Goal: Find specific page/section: Find specific page/section

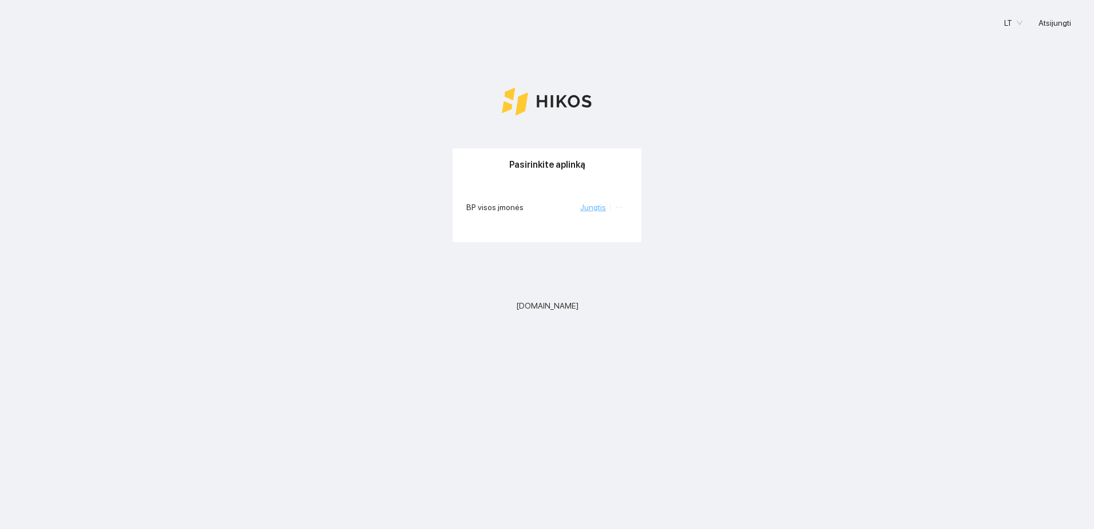
click at [597, 210] on link "Jungtis" at bounding box center [593, 207] width 26 height 9
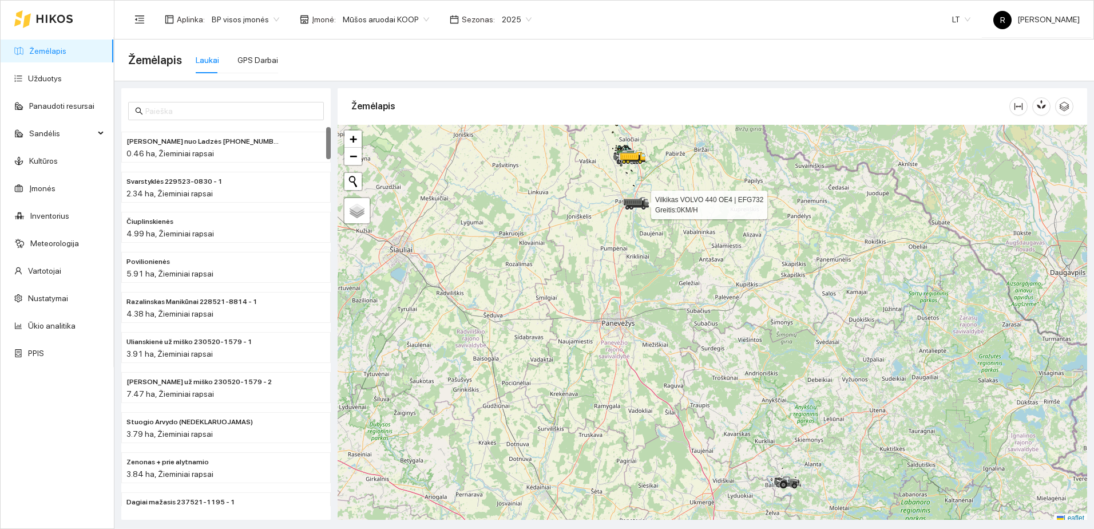
scroll to position [3, 0]
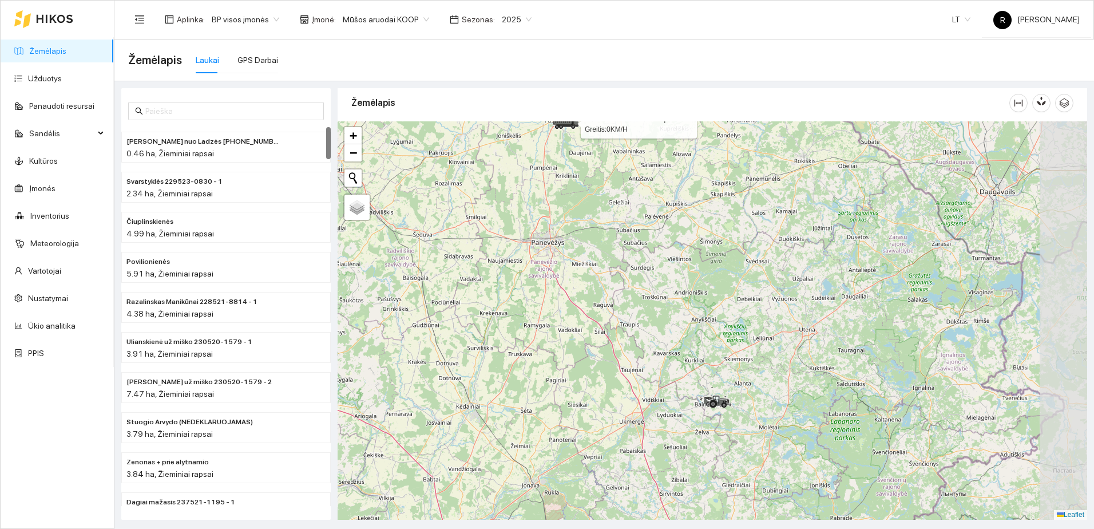
drag, startPoint x: 741, startPoint y: 367, endPoint x: 668, endPoint y: 292, distance: 104.4
click at [661, 268] on div at bounding box center [713, 320] width 750 height 398
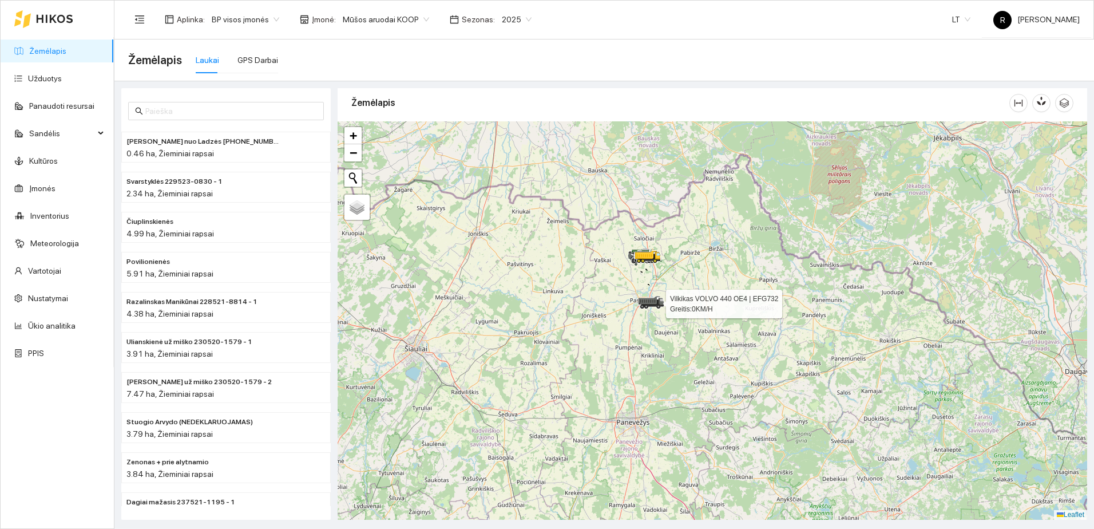
drag, startPoint x: 656, startPoint y: 264, endPoint x: 741, endPoint y: 421, distance: 178.2
click at [753, 460] on div at bounding box center [713, 320] width 750 height 398
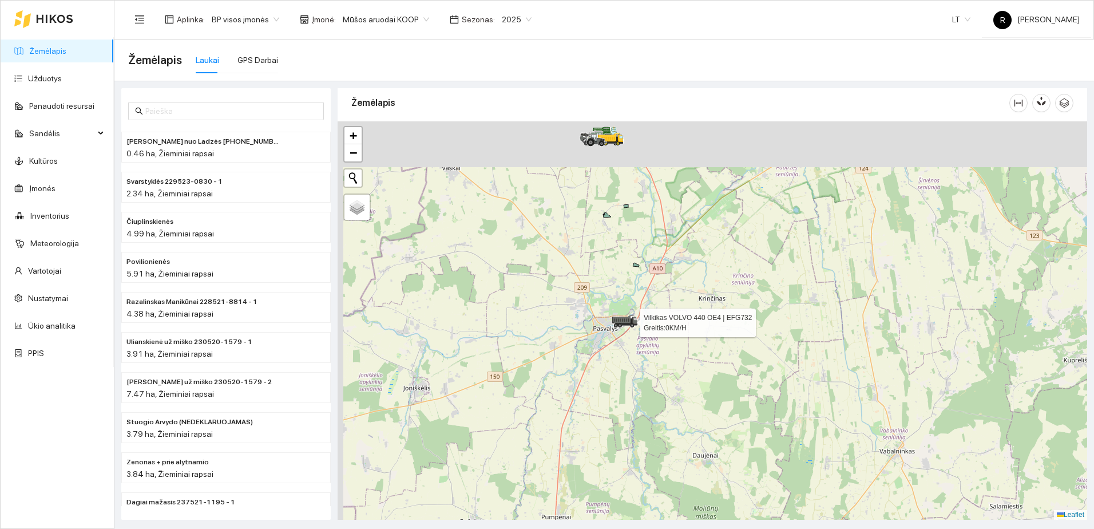
drag, startPoint x: 619, startPoint y: 287, endPoint x: 691, endPoint y: 395, distance: 130.0
click at [722, 432] on div at bounding box center [713, 320] width 750 height 398
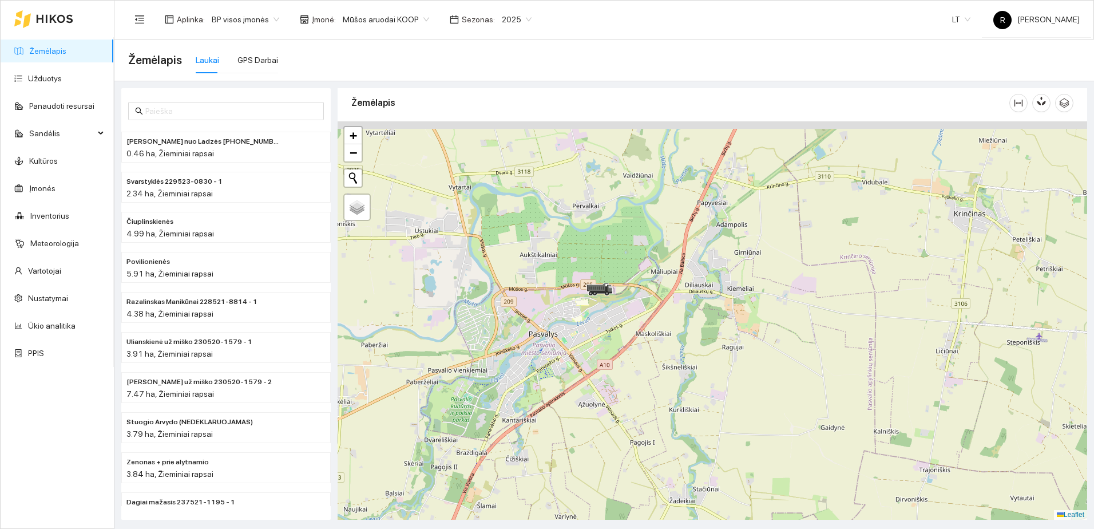
drag, startPoint x: 668, startPoint y: 248, endPoint x: 654, endPoint y: 319, distance: 73.0
click at [654, 319] on div at bounding box center [713, 320] width 750 height 398
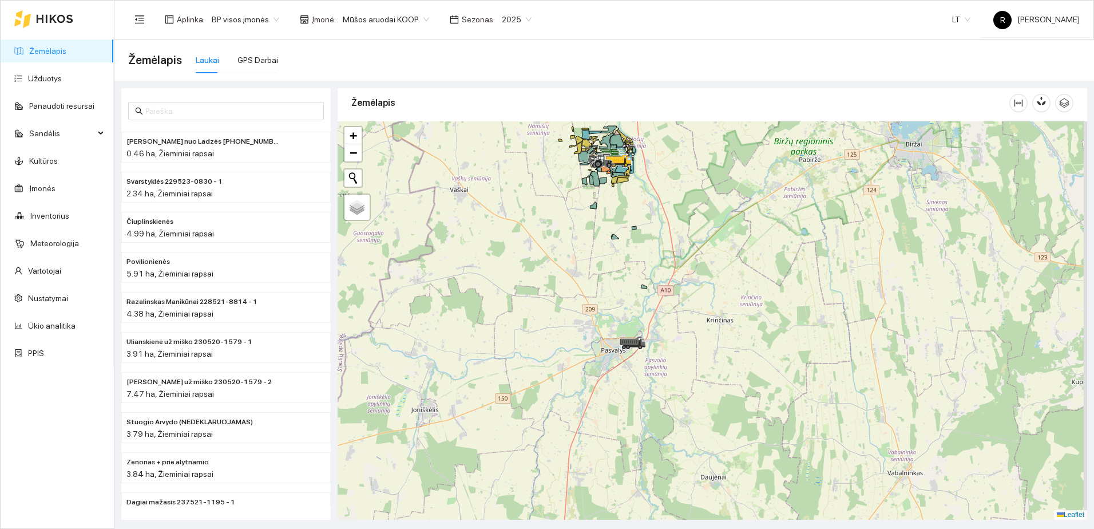
drag, startPoint x: 669, startPoint y: 265, endPoint x: 619, endPoint y: 398, distance: 142.6
click at [619, 398] on div at bounding box center [713, 320] width 750 height 398
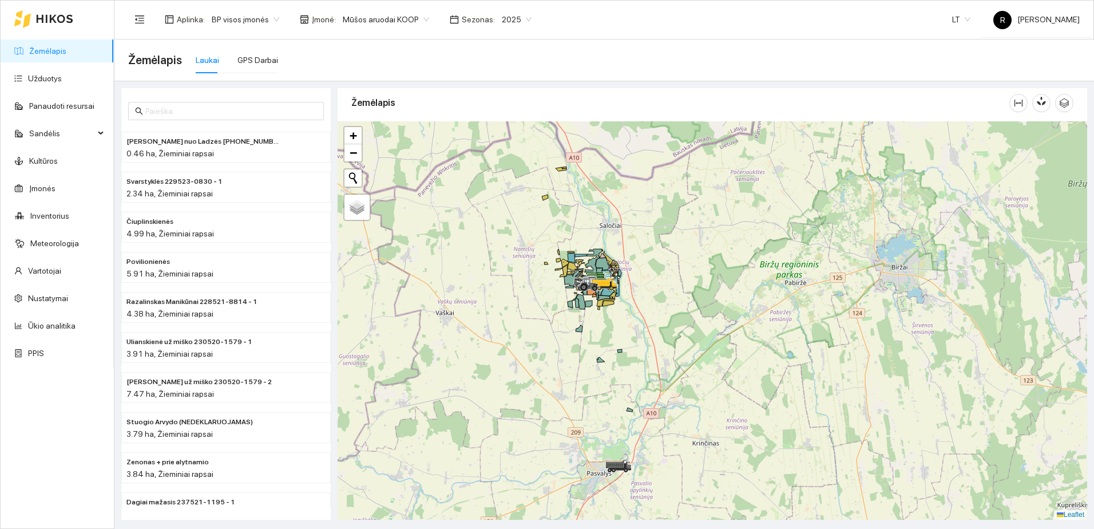
drag, startPoint x: 584, startPoint y: 315, endPoint x: 596, endPoint y: 325, distance: 15.5
click at [598, 343] on div at bounding box center [713, 320] width 750 height 398
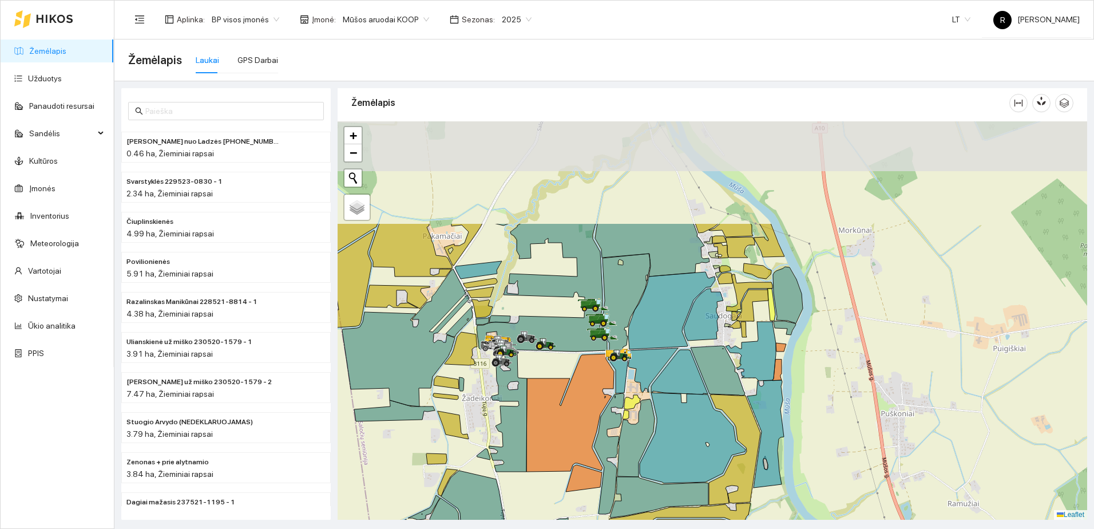
drag, startPoint x: 577, startPoint y: 232, endPoint x: 548, endPoint y: 372, distance: 143.1
click at [548, 372] on div at bounding box center [713, 320] width 750 height 398
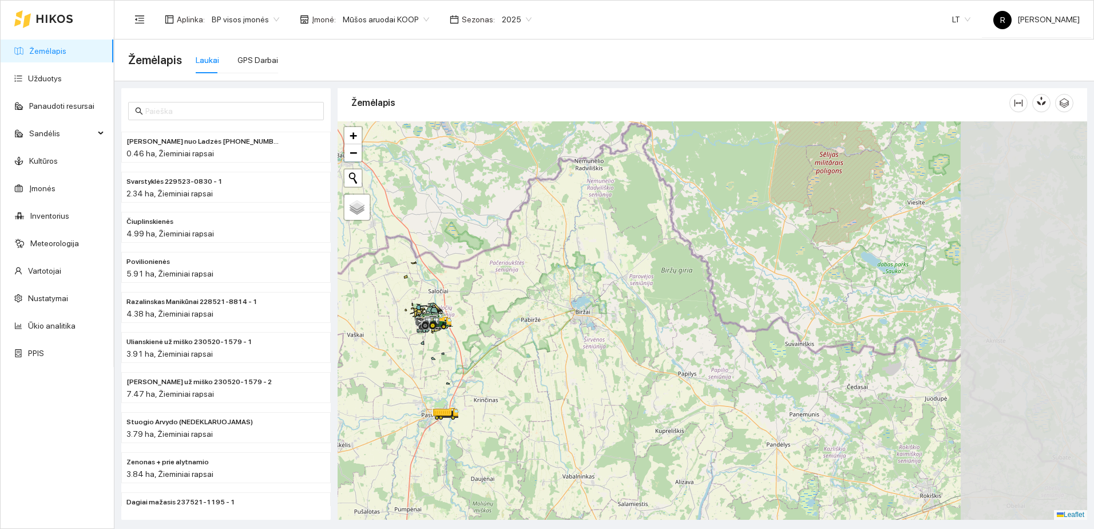
drag, startPoint x: 722, startPoint y: 303, endPoint x: 480, endPoint y: 309, distance: 242.2
click at [464, 302] on div at bounding box center [713, 320] width 750 height 398
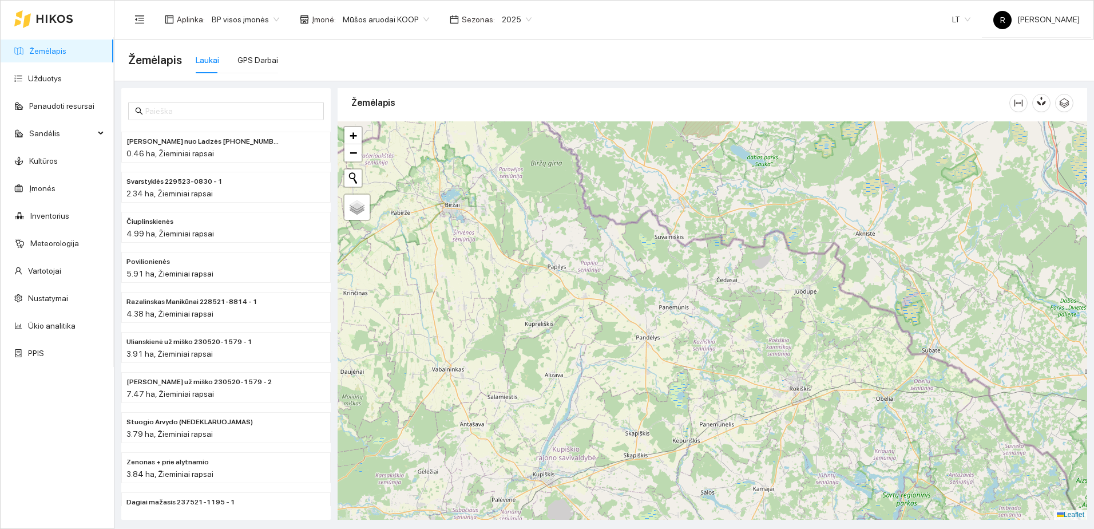
drag, startPoint x: 709, startPoint y: 387, endPoint x: 588, endPoint y: 214, distance: 211.7
click at [592, 217] on div at bounding box center [713, 320] width 750 height 398
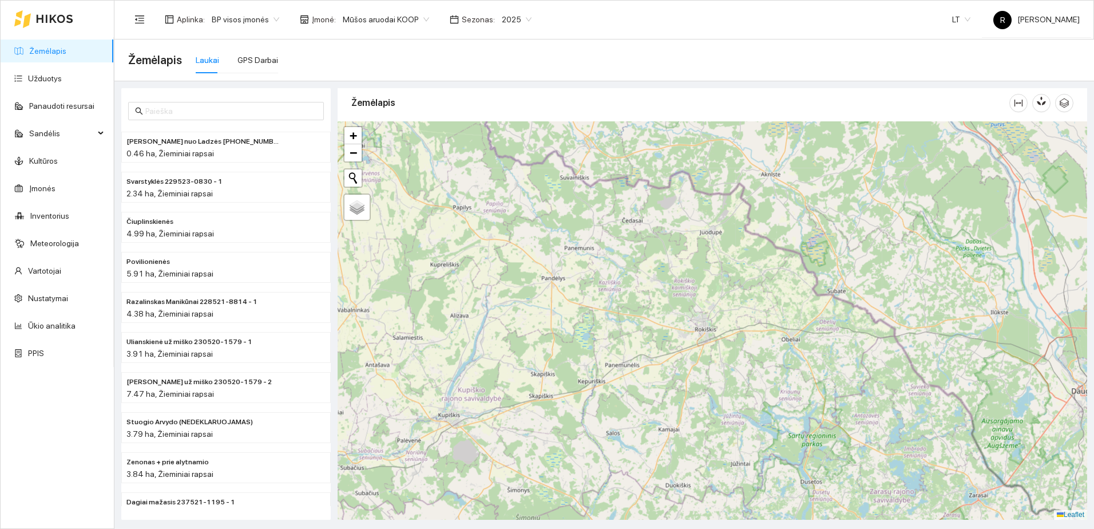
drag, startPoint x: 597, startPoint y: 239, endPoint x: 849, endPoint y: 383, distance: 291.0
click at [843, 383] on div at bounding box center [713, 320] width 750 height 398
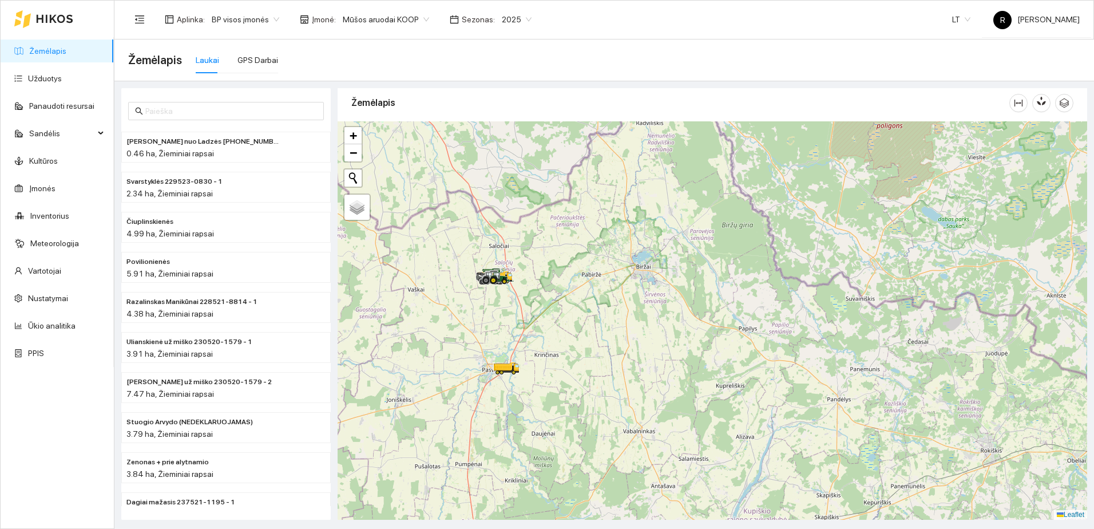
drag, startPoint x: 632, startPoint y: 309, endPoint x: 704, endPoint y: 341, distance: 78.7
click at [704, 341] on div at bounding box center [713, 320] width 750 height 398
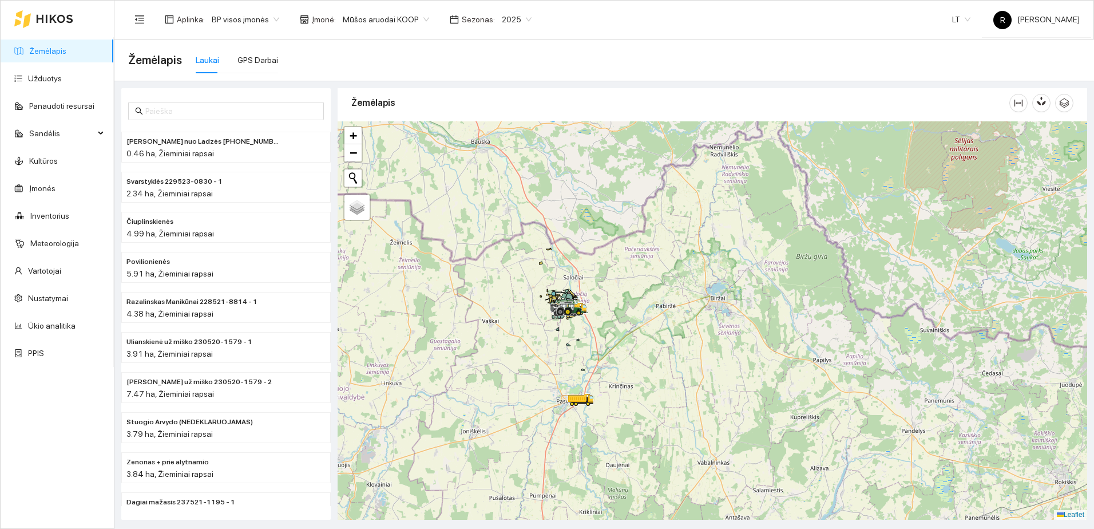
click at [419, 18] on span "Mūšos aruodai KOOP" at bounding box center [386, 19] width 86 height 17
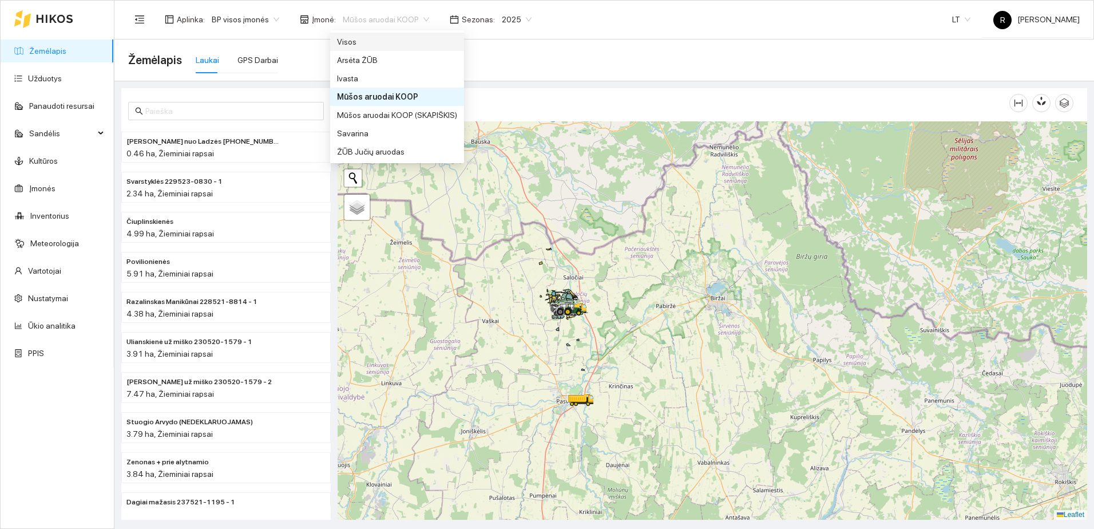
click at [352, 42] on div "Visos" at bounding box center [397, 41] width 120 height 13
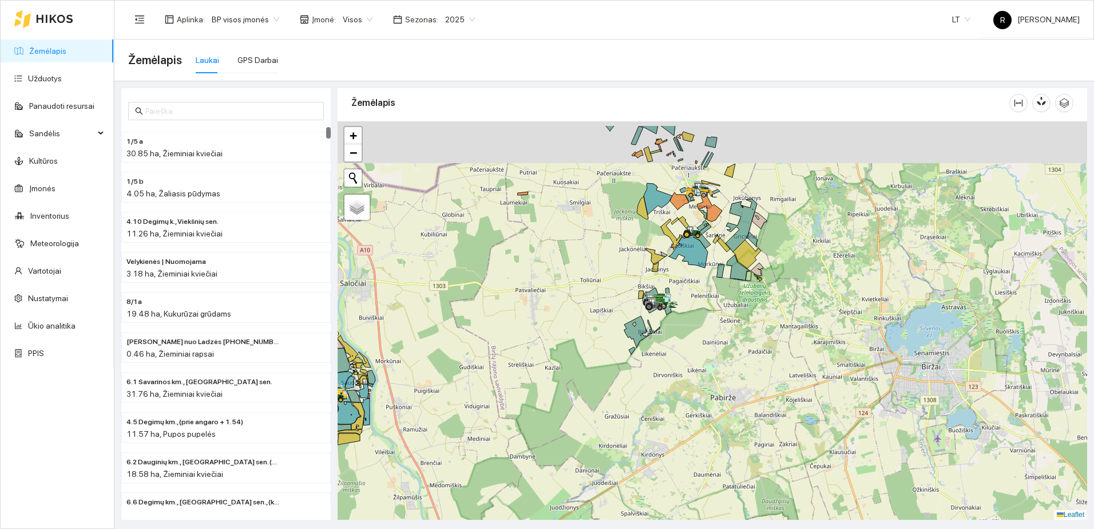
drag, startPoint x: 742, startPoint y: 271, endPoint x: 662, endPoint y: 351, distance: 113.7
click at [662, 351] on div at bounding box center [713, 320] width 750 height 398
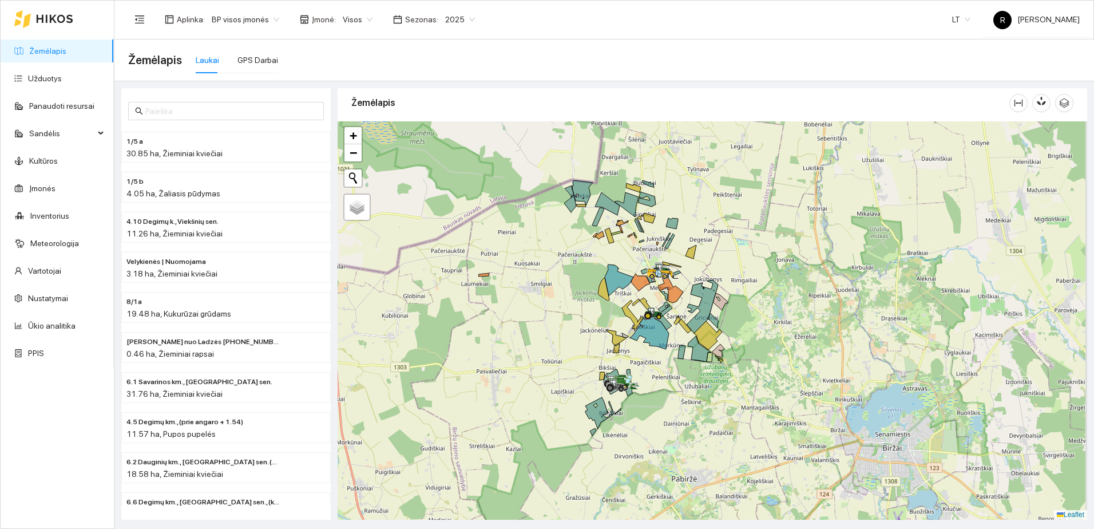
drag, startPoint x: 675, startPoint y: 236, endPoint x: 653, endPoint y: 358, distance: 123.9
click at [653, 349] on icon at bounding box center [649, 333] width 39 height 32
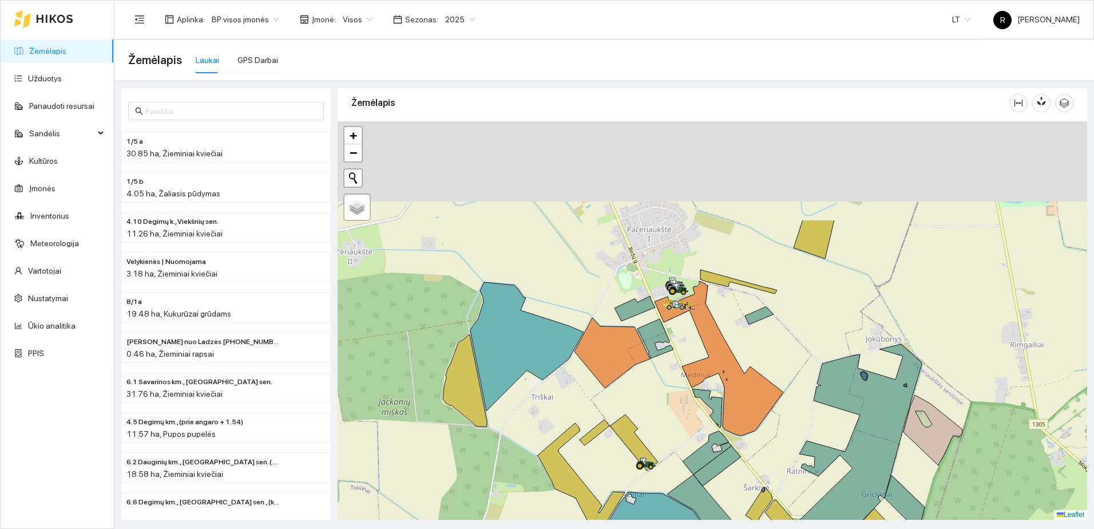
drag, startPoint x: 674, startPoint y: 269, endPoint x: 671, endPoint y: 425, distance: 155.7
click at [674, 453] on div at bounding box center [713, 320] width 750 height 398
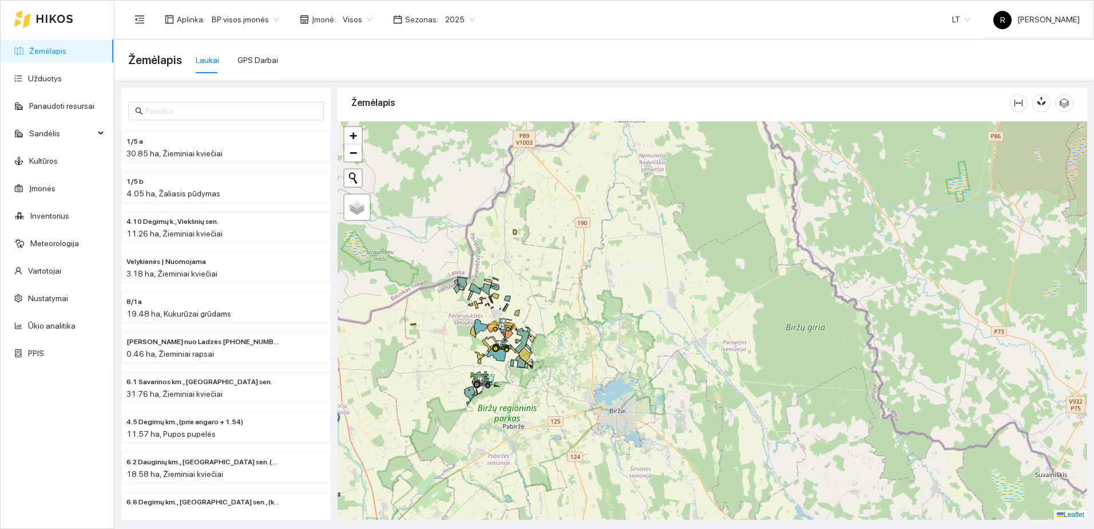
drag, startPoint x: 417, startPoint y: 376, endPoint x: 600, endPoint y: 287, distance: 204.3
click at [591, 291] on div at bounding box center [713, 320] width 750 height 398
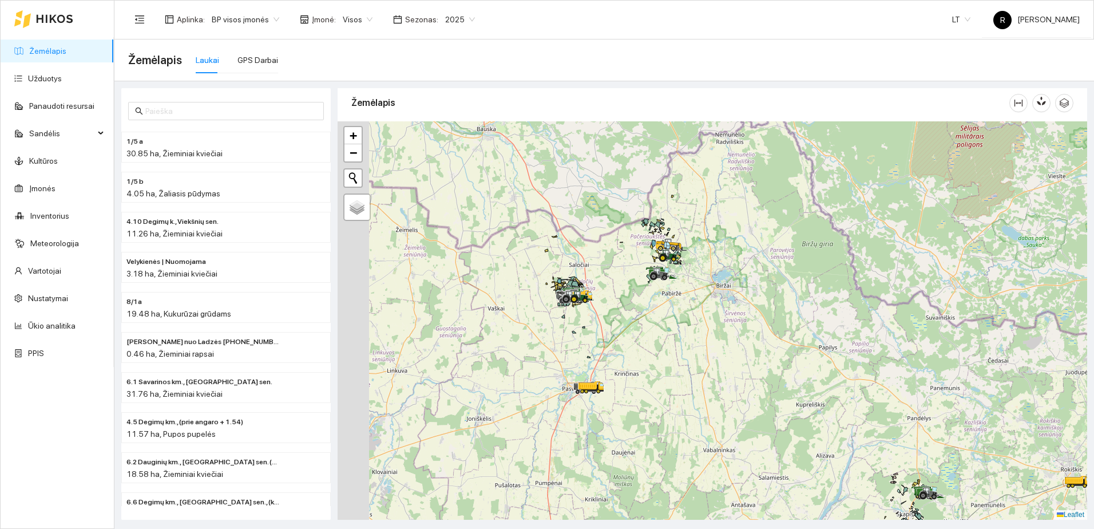
drag, startPoint x: 505, startPoint y: 364, endPoint x: 561, endPoint y: 323, distance: 69.3
click at [558, 325] on div at bounding box center [713, 320] width 750 height 398
